Goal: Find specific page/section: Find specific page/section

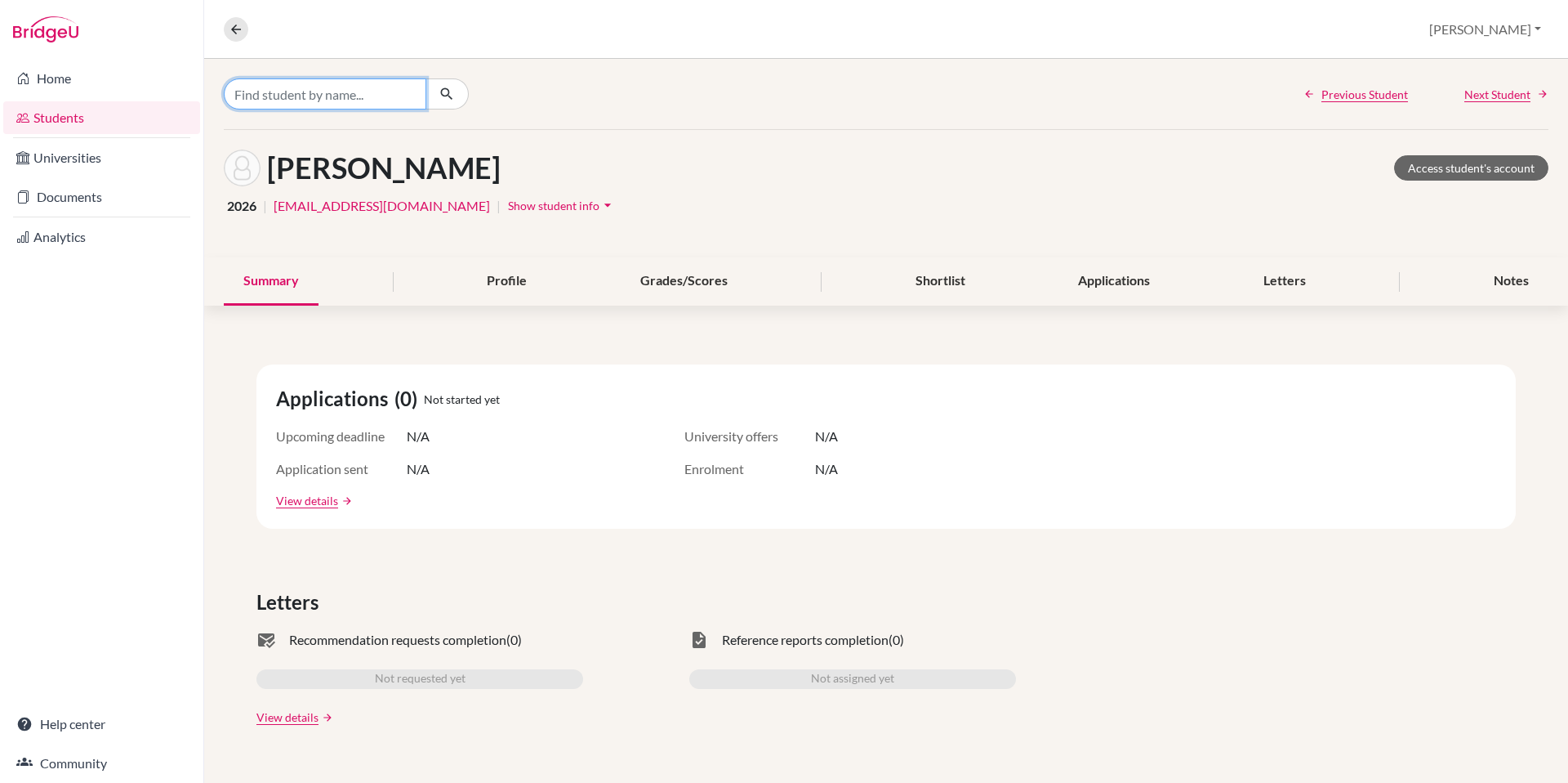
click at [355, 104] on input "Find student by name..." at bounding box center [325, 94] width 203 height 31
type input "[PERSON_NAME]"
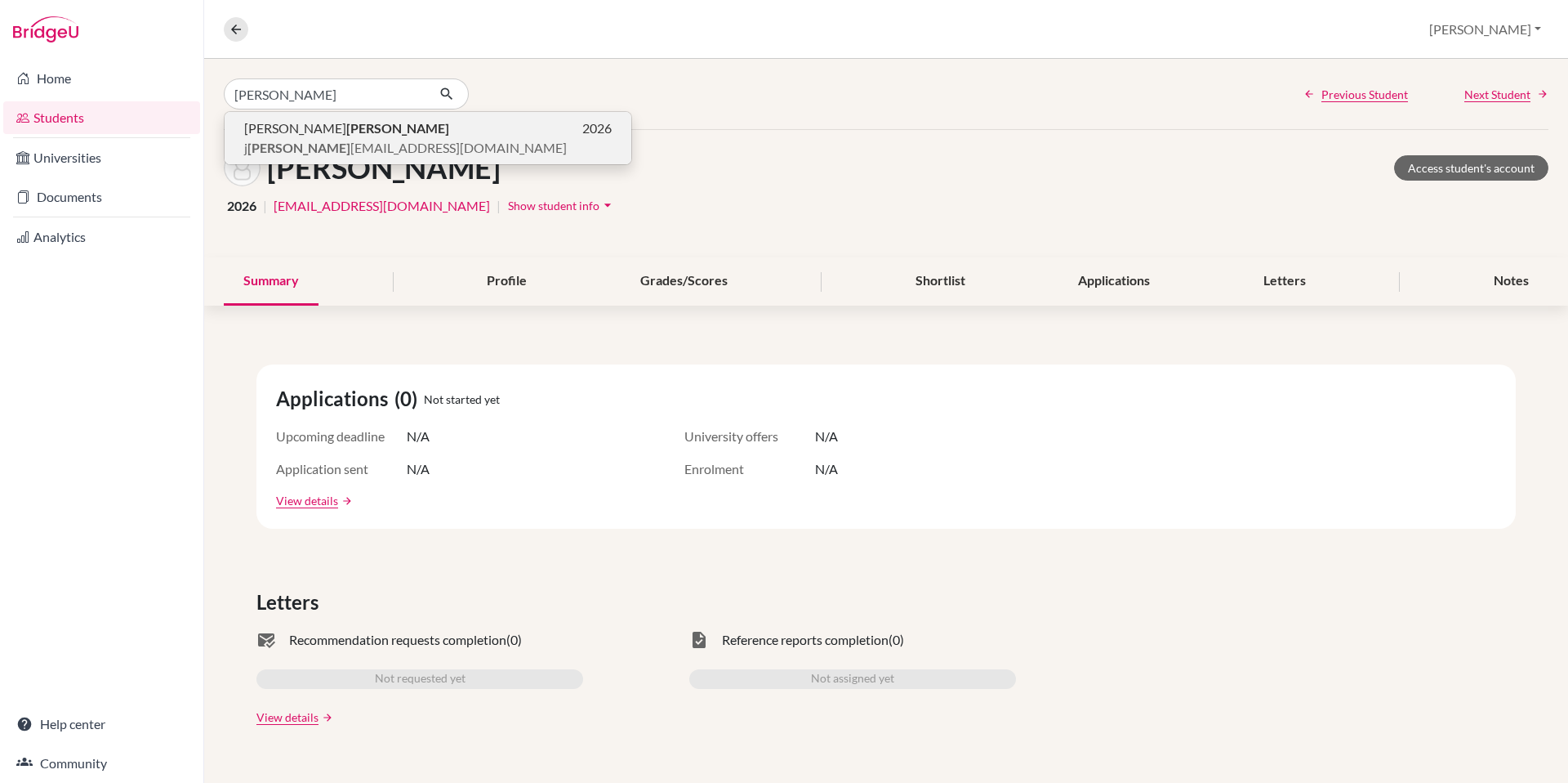
click at [286, 146] on span "j bryan 26@bfacademy.de" at bounding box center [405, 147] width 322 height 19
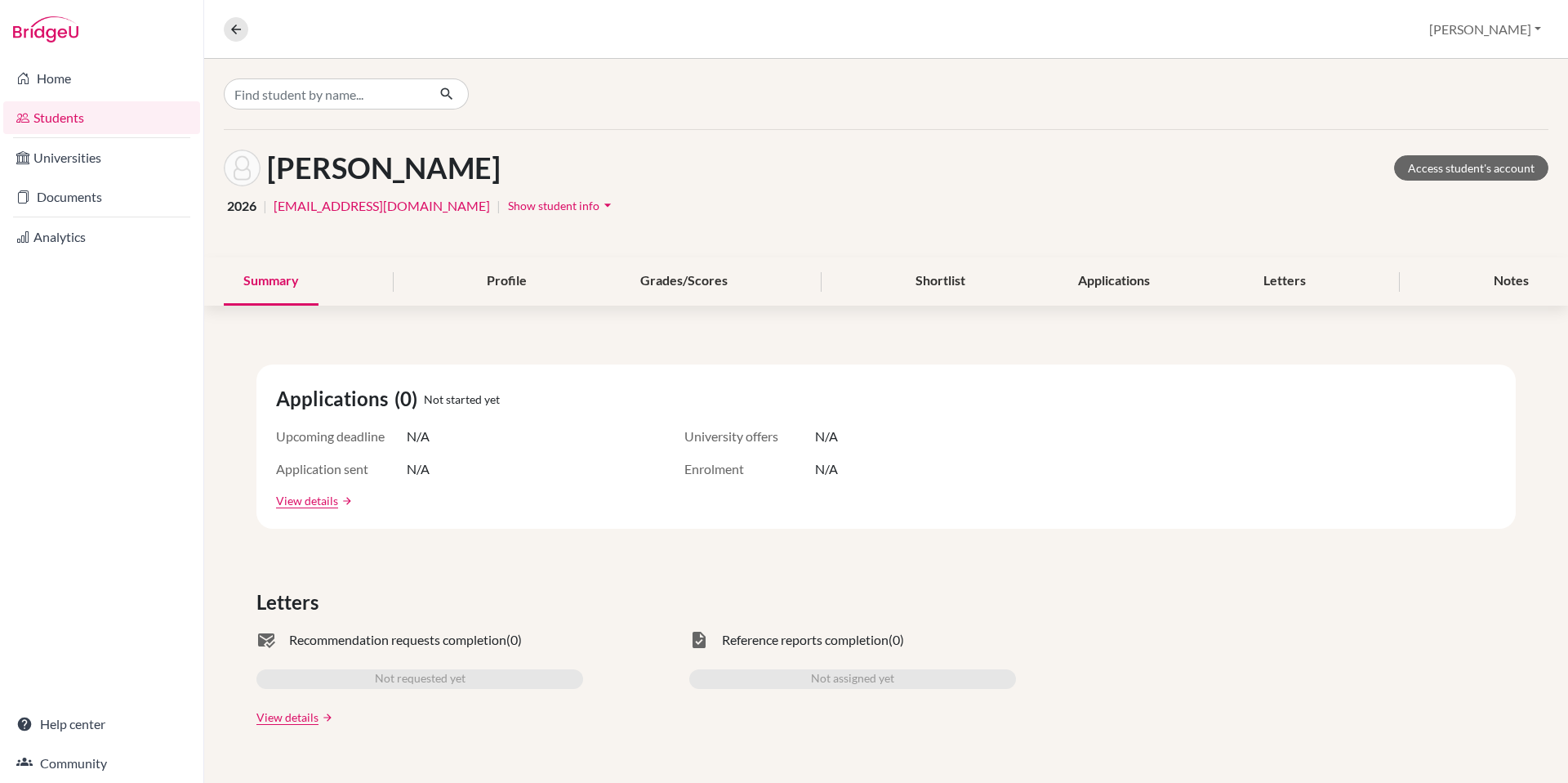
click at [508, 206] on span "Show student info" at bounding box center [554, 205] width 92 height 14
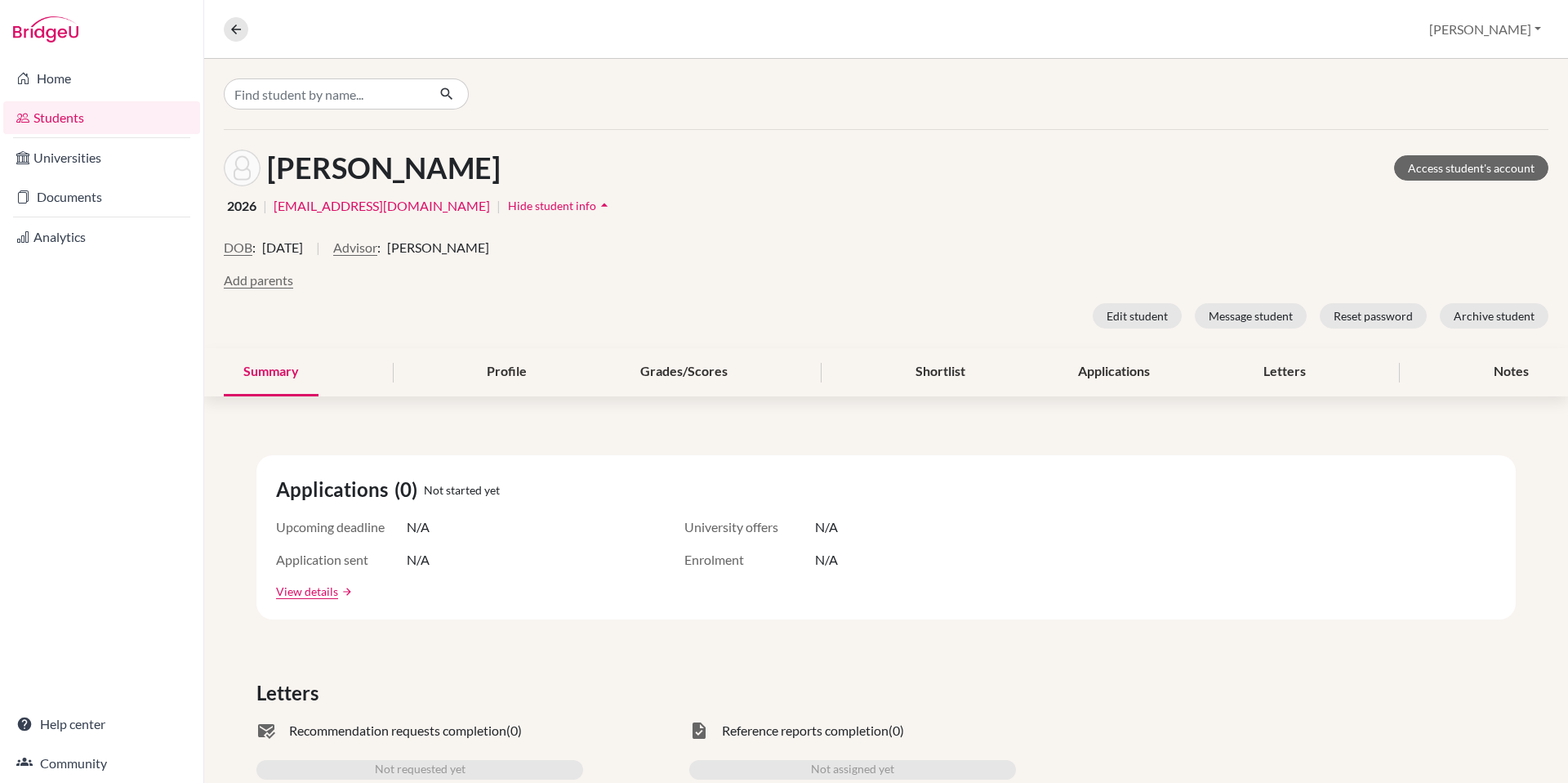
click at [593, 136] on div "Bryan, Jonathan Access student's account 2026 | jbryan26@bfacademy.de | Hide st…" at bounding box center [886, 238] width 1364 height 218
click at [604, 157] on div "Bryan, Jonathan Access student's account" at bounding box center [886, 168] width 1325 height 37
click at [49, 82] on link "Home" at bounding box center [102, 79] width 197 height 33
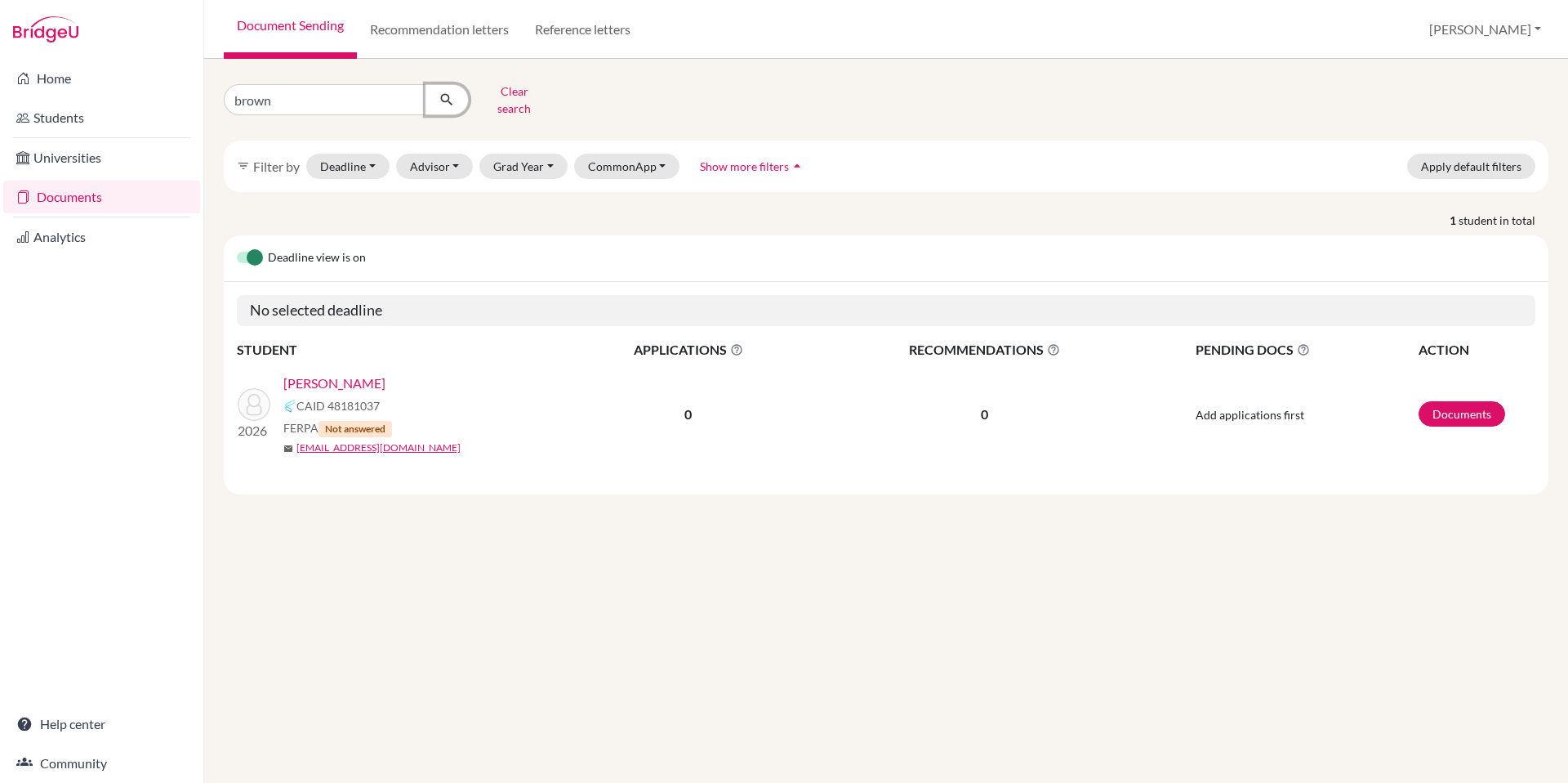
click at [444, 92] on icon "submit" at bounding box center [446, 100] width 17 height 17
click at [364, 92] on input "brown" at bounding box center [325, 100] width 203 height 31
type input "[PERSON_NAME]"
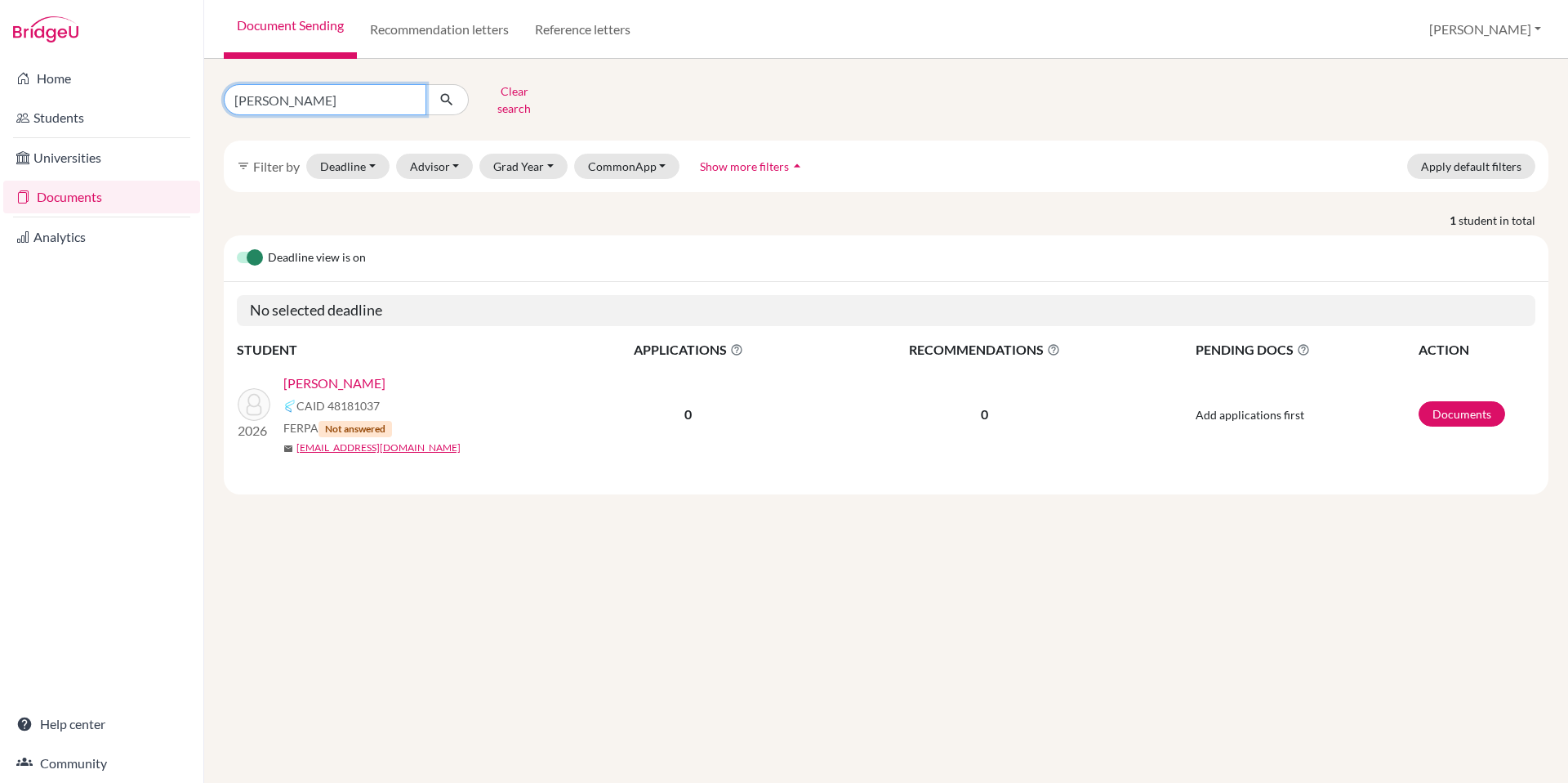
click button "submit" at bounding box center [446, 100] width 43 height 31
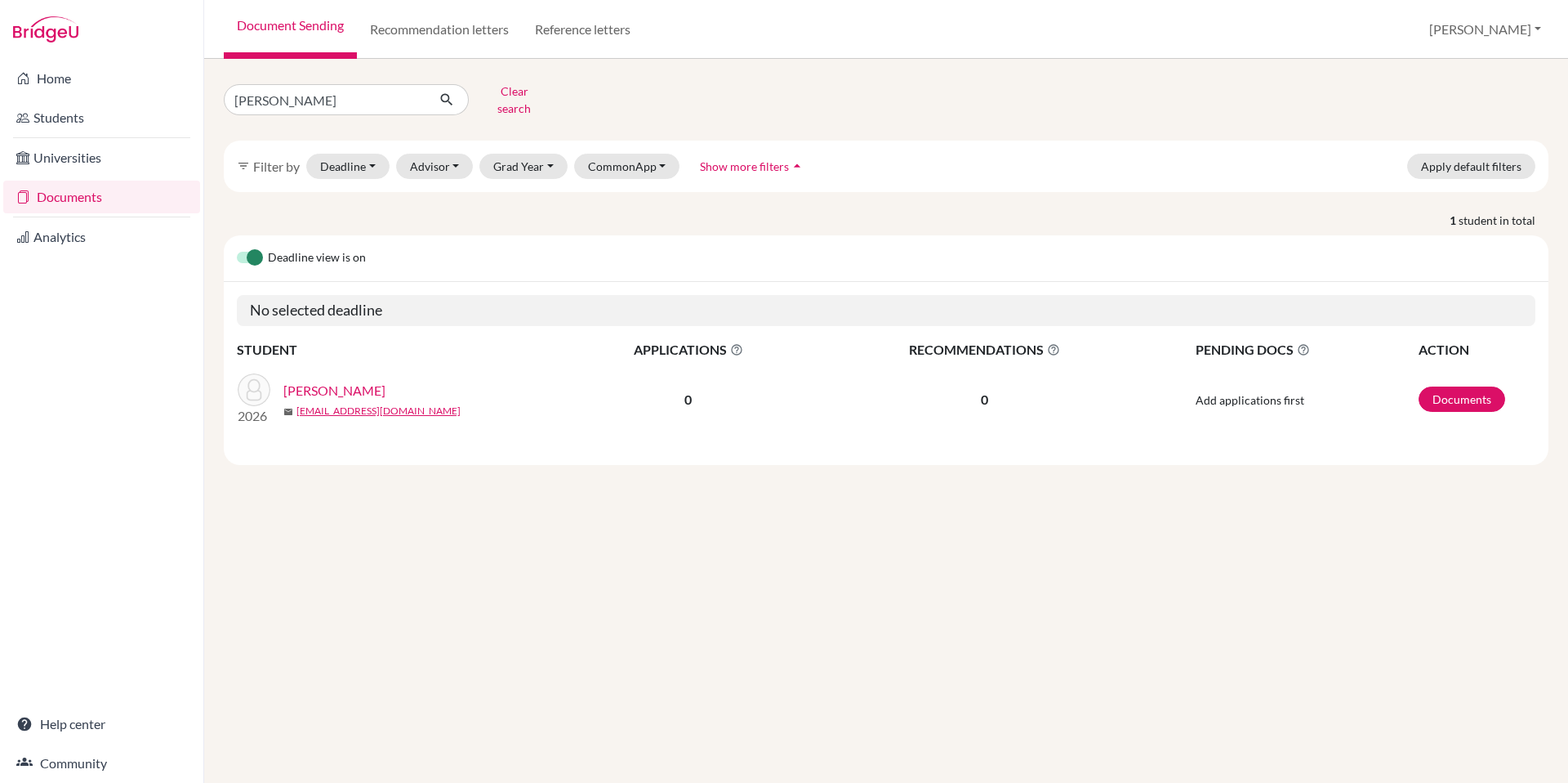
click at [306, 380] on link "[PERSON_NAME]" at bounding box center [334, 390] width 102 height 19
